Goal: Find specific page/section: Find specific page/section

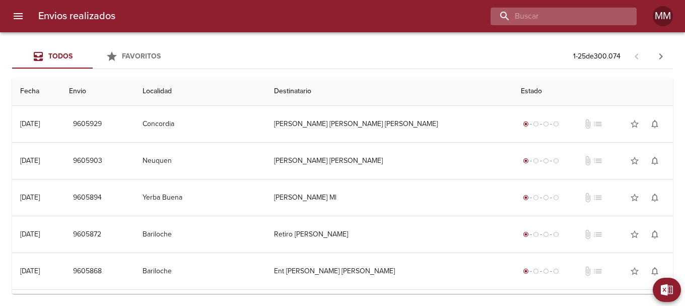
click at [578, 15] on input "buscar" at bounding box center [554, 17] width 129 height 18
paste input "[PERSON_NAME]"
type input "[PERSON_NAME]"
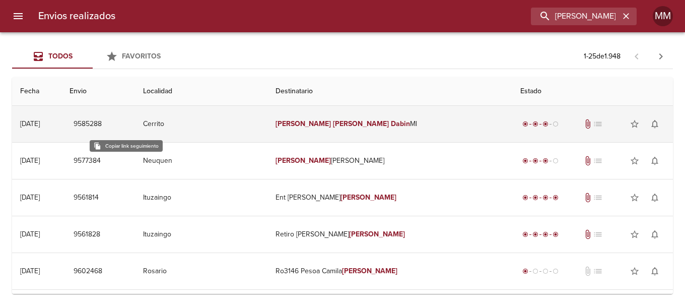
click at [102, 125] on span "9585288" at bounding box center [88, 124] width 28 height 13
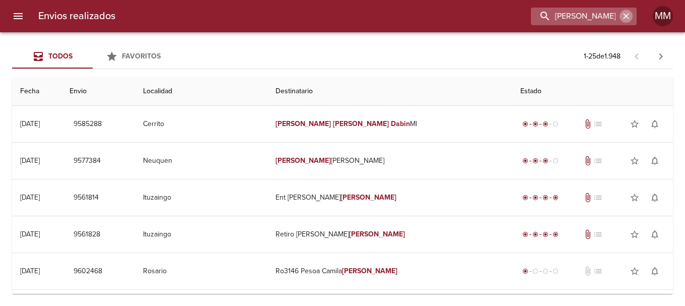
click at [628, 15] on icon "button" at bounding box center [626, 16] width 10 height 10
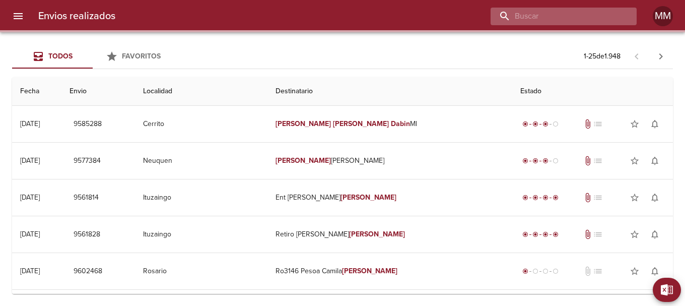
click at [578, 15] on input "buscar" at bounding box center [554, 17] width 129 height 18
paste input "[PERSON_NAME] Y [PERSON_NAME] CA [PERSON_NAME]"
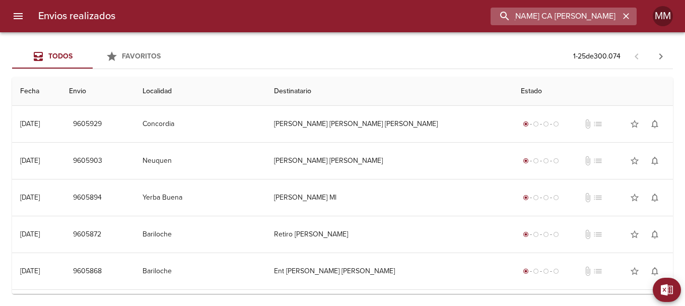
type input "[PERSON_NAME] Y [PERSON_NAME] CA [PERSON_NAME]"
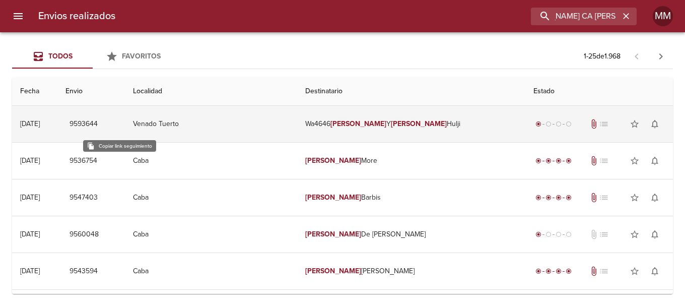
scroll to position [0, 0]
click at [98, 127] on span "9593644" at bounding box center [83, 124] width 28 height 13
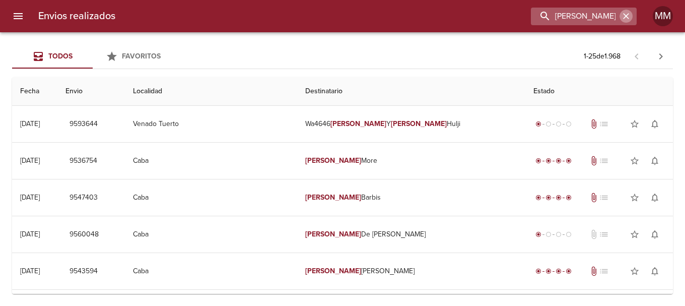
click at [625, 19] on icon "button" at bounding box center [626, 16] width 10 height 10
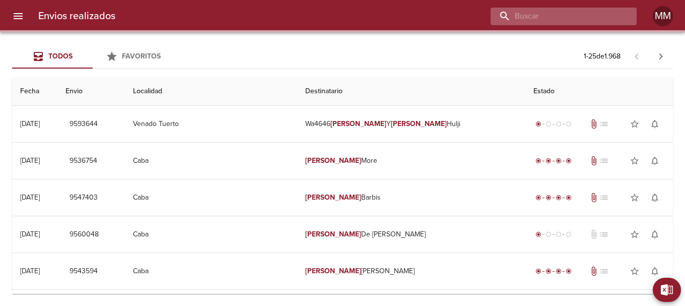
click at [596, 18] on input "buscar" at bounding box center [554, 17] width 129 height 18
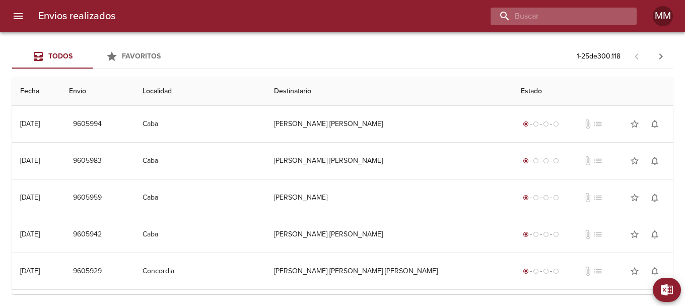
paste input "[PERSON_NAME] [PERSON_NAME]"
type input "[PERSON_NAME] [PERSON_NAME]"
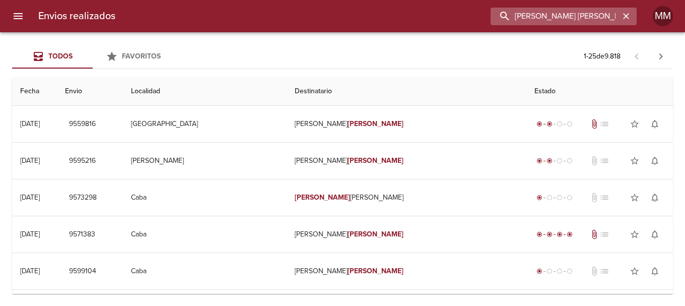
drag, startPoint x: 618, startPoint y: 17, endPoint x: 507, endPoint y: 18, distance: 111.3
click at [507, 18] on input "[PERSON_NAME] [PERSON_NAME]" at bounding box center [554, 17] width 129 height 18
paste input "[PERSON_NAME] [PERSON_NAME]"
type input "[PERSON_NAME] [PERSON_NAME]"
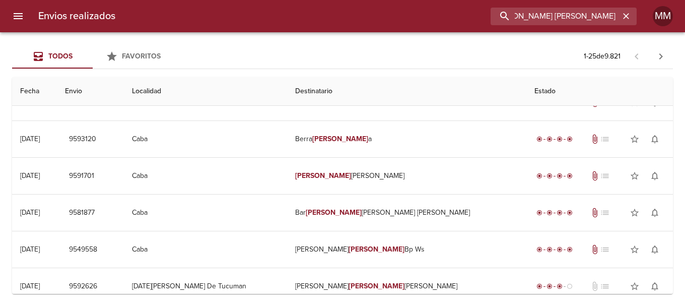
scroll to position [0, 0]
